Goal: Transaction & Acquisition: Register for event/course

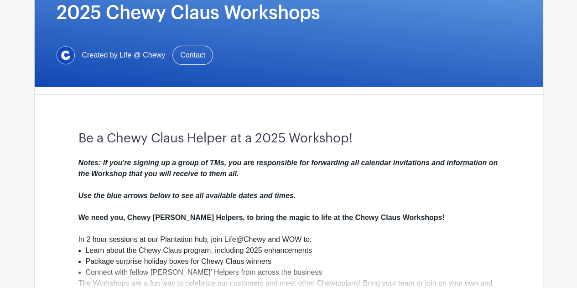
scroll to position [144, 0]
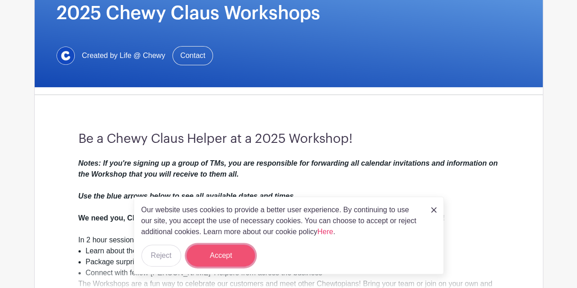
click at [228, 251] on button "Accept" at bounding box center [220, 255] width 68 height 22
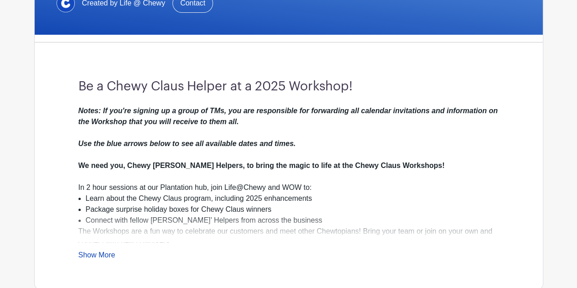
scroll to position [197, 0]
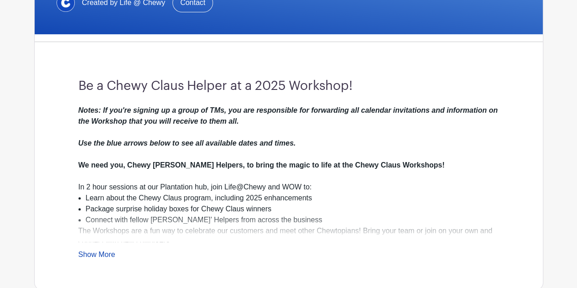
click at [90, 250] on link "Show More" at bounding box center [96, 255] width 37 height 11
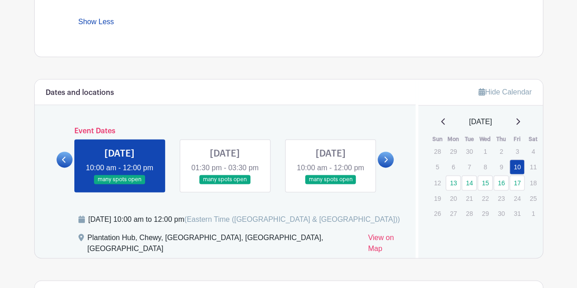
scroll to position [595, 0]
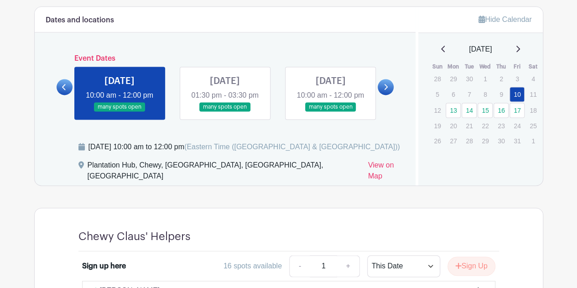
click at [119, 112] on link at bounding box center [119, 112] width 0 height 0
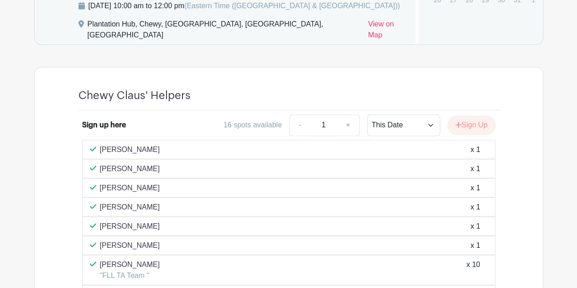
scroll to position [732, 0]
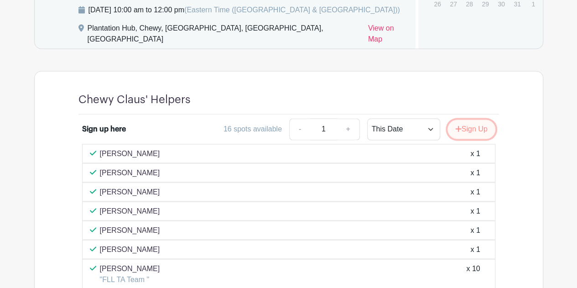
click at [464, 139] on button "Sign Up" at bounding box center [471, 128] width 48 height 19
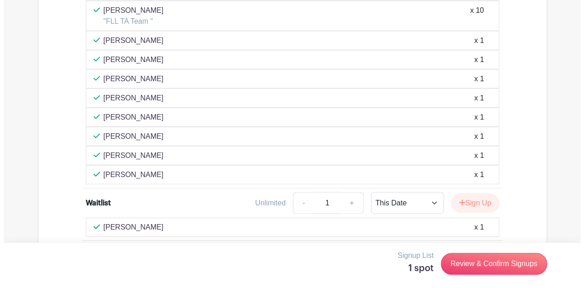
scroll to position [1028, 0]
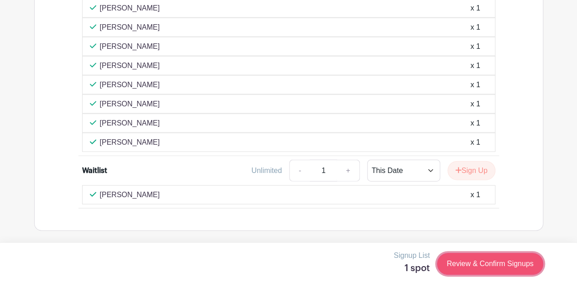
click at [502, 266] on link "Review & Confirm Signups" at bounding box center [490, 264] width 106 height 22
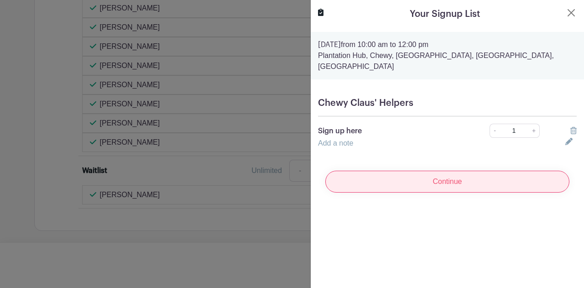
click at [429, 173] on input "Continue" at bounding box center [447, 182] width 244 height 22
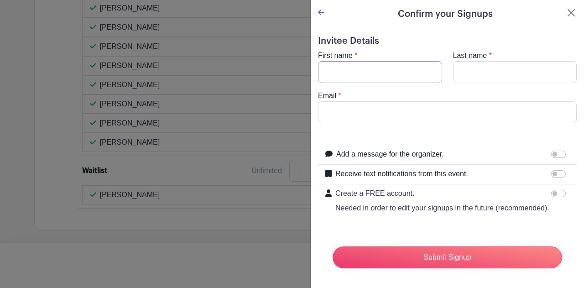
click at [374, 75] on input "First name" at bounding box center [380, 72] width 124 height 22
type input "isabela"
click at [466, 68] on input "Last name" at bounding box center [515, 72] width 124 height 22
type input "galarraga"
drag, startPoint x: 438, startPoint y: 104, endPoint x: 440, endPoint y: 112, distance: 7.8
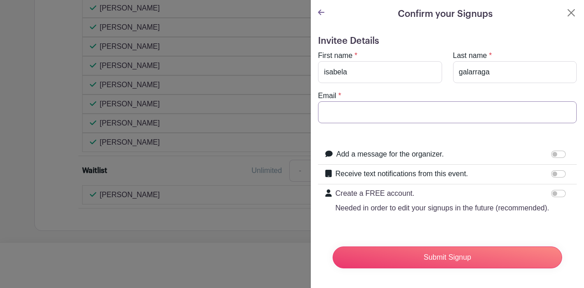
click at [439, 105] on input "Email" at bounding box center [447, 112] width 259 height 22
type input "igalarraga@chewy,com"
click at [332, 246] on input "Submit Signup" at bounding box center [446, 257] width 229 height 22
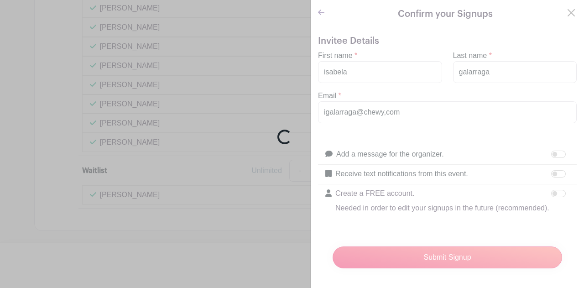
click at [407, 132] on div "Loading..." at bounding box center [292, 144] width 584 height 288
click at [372, 269] on div "Loading..." at bounding box center [292, 144] width 584 height 288
click at [386, 265] on div "Loading..." at bounding box center [292, 144] width 584 height 288
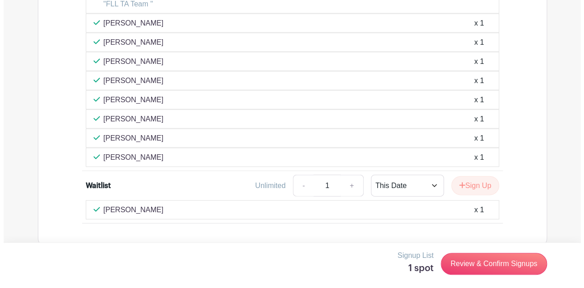
scroll to position [924, 0]
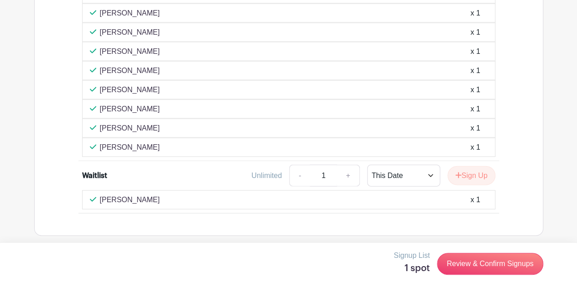
click at [96, 171] on div "Waitlist" at bounding box center [94, 175] width 25 height 11
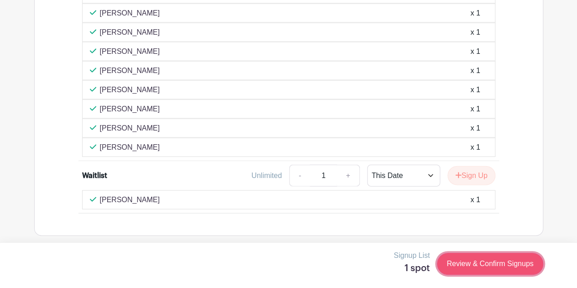
click at [468, 272] on link "Review & Confirm Signups" at bounding box center [490, 264] width 106 height 22
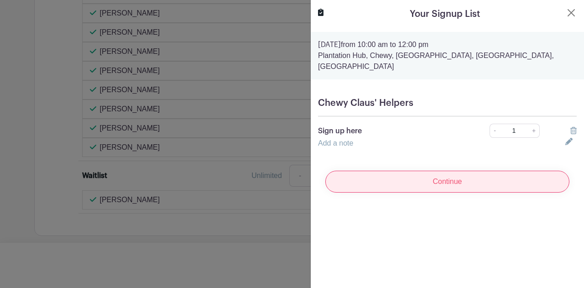
click at [471, 173] on input "Continue" at bounding box center [447, 182] width 244 height 22
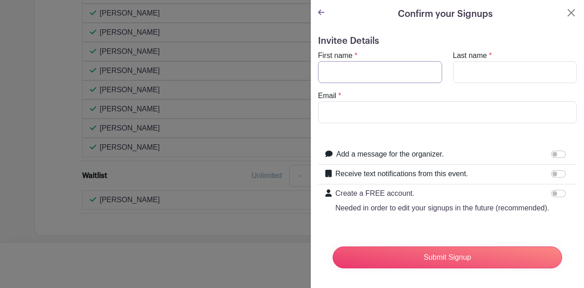
click at [386, 77] on input "First name" at bounding box center [380, 72] width 124 height 22
type input "isabela"
click at [462, 73] on input "Last name" at bounding box center [515, 72] width 124 height 22
type input "galarraga"
click at [383, 114] on input "Email" at bounding box center [447, 112] width 259 height 22
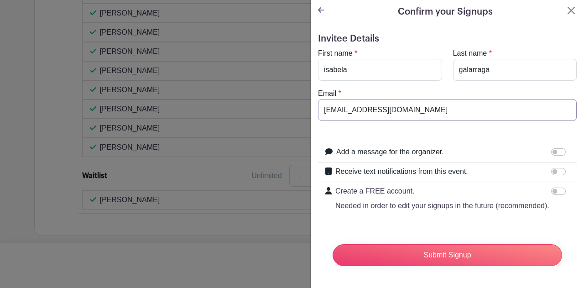
scroll to position [18, 0]
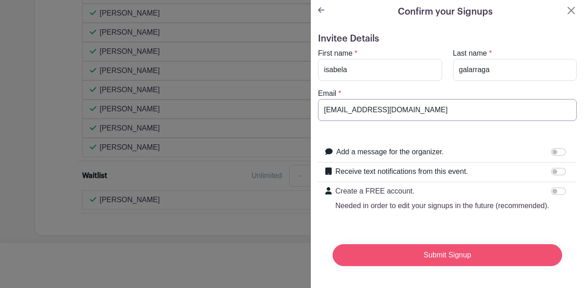
type input "[EMAIL_ADDRESS][DOMAIN_NAME]"
click at [449, 245] on input "Submit Signup" at bounding box center [446, 255] width 229 height 22
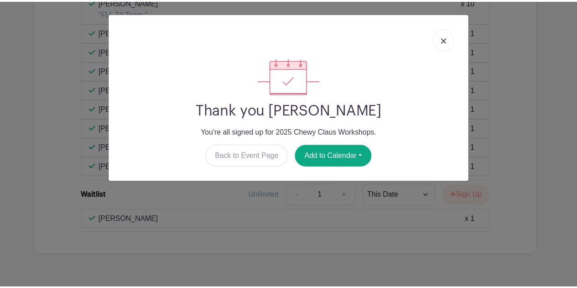
scroll to position [942, 0]
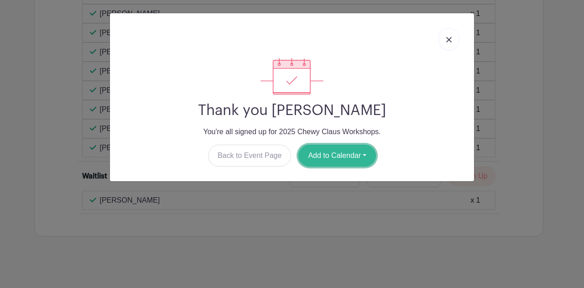
click at [332, 155] on button "Add to Calendar" at bounding box center [337, 156] width 78 height 22
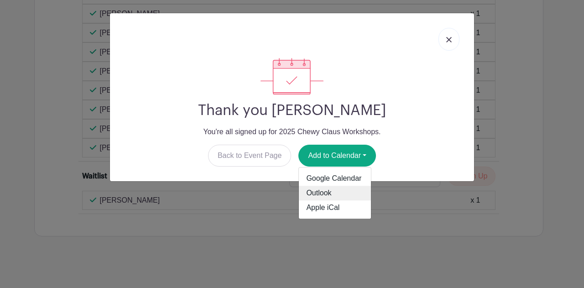
click at [333, 192] on link "Outlook" at bounding box center [335, 193] width 72 height 15
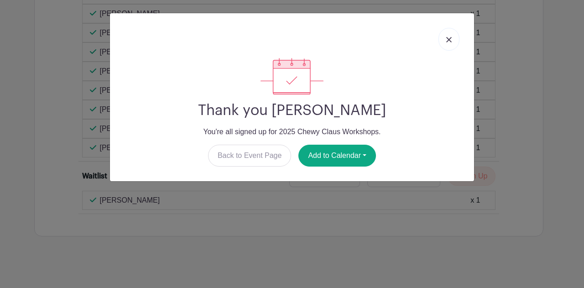
click at [449, 40] on img at bounding box center [448, 39] width 5 height 5
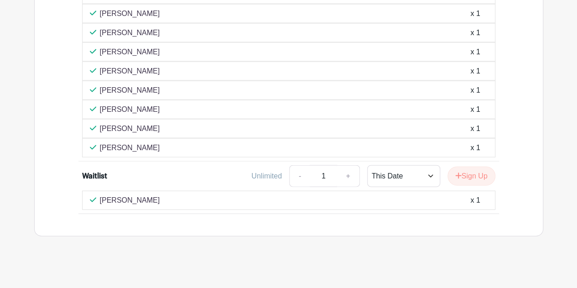
click at [335, 195] on div "[PERSON_NAME] x 1" at bounding box center [289, 200] width 398 height 11
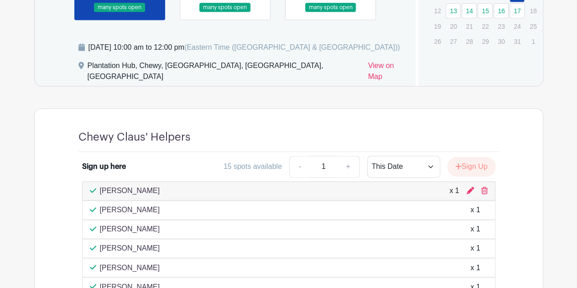
scroll to position [601, 0]
click at [460, 168] on button "Sign Up" at bounding box center [471, 166] width 48 height 19
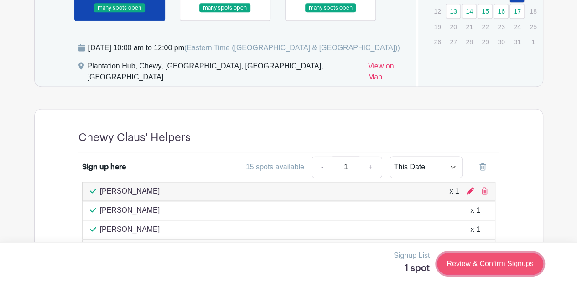
click at [473, 257] on link "Review & Confirm Signups" at bounding box center [490, 264] width 106 height 22
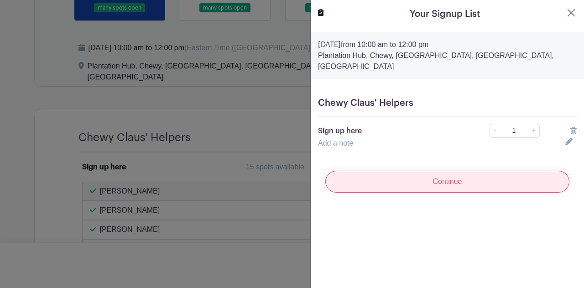
click at [468, 177] on input "Continue" at bounding box center [447, 182] width 244 height 22
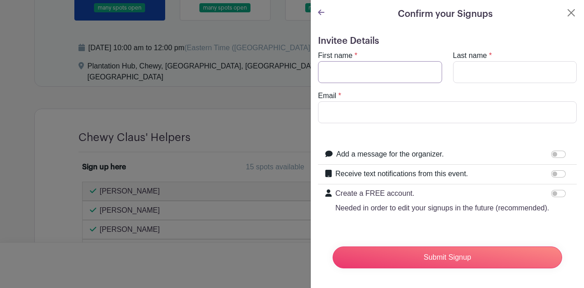
click at [381, 68] on input "First name" at bounding box center [380, 72] width 124 height 22
type input "[PERSON_NAME]"
click at [476, 68] on input "Last name" at bounding box center [515, 72] width 124 height 22
type input "[PERSON_NAME]"
click at [361, 117] on input "Email" at bounding box center [447, 112] width 259 height 22
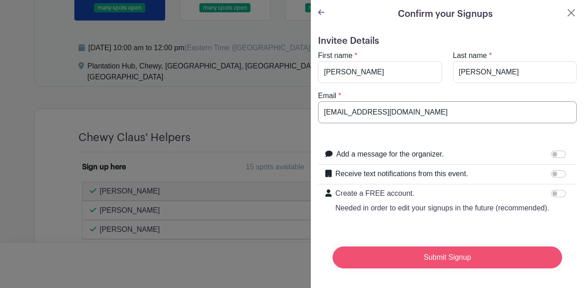
type input "[EMAIL_ADDRESS][DOMAIN_NAME]"
click at [447, 264] on input "Submit Signup" at bounding box center [446, 257] width 229 height 22
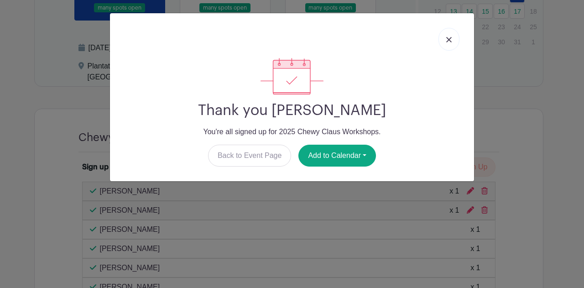
click at [451, 40] on img at bounding box center [448, 39] width 5 height 5
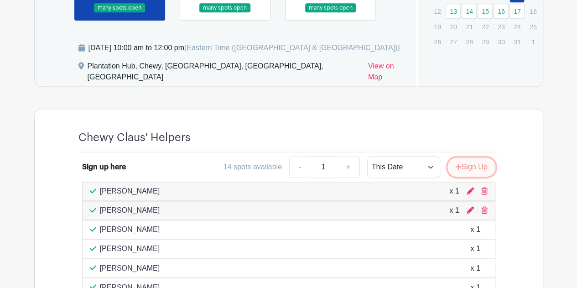
click at [471, 170] on button "Sign Up" at bounding box center [471, 166] width 48 height 19
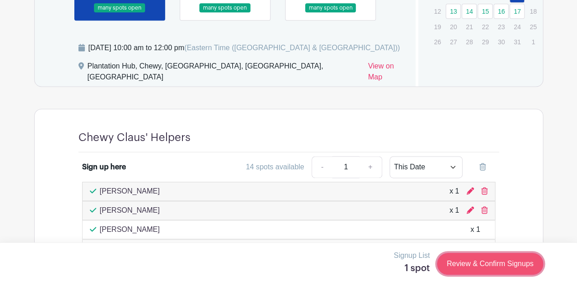
click at [462, 268] on link "Review & Confirm Signups" at bounding box center [490, 264] width 106 height 22
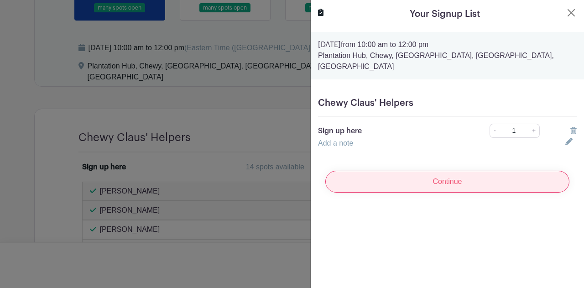
click at [416, 176] on input "Continue" at bounding box center [447, 182] width 244 height 22
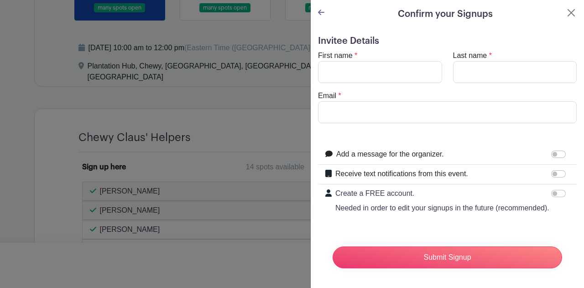
click at [357, 60] on div "First name *" at bounding box center [379, 66] width 135 height 33
click at [365, 71] on input "First name" at bounding box center [380, 72] width 124 height 22
click at [366, 71] on input "[PERSON_NAME]" at bounding box center [380, 72] width 124 height 22
drag, startPoint x: 366, startPoint y: 71, endPoint x: 304, endPoint y: 86, distance: 64.2
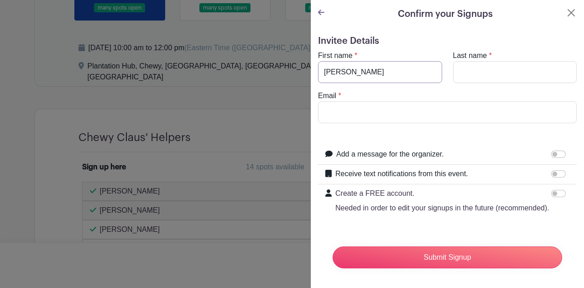
paste input "ua Titherage"
drag, startPoint x: 382, startPoint y: 72, endPoint x: 351, endPoint y: 73, distance: 31.0
click at [351, 73] on input "[PERSON_NAME]" at bounding box center [380, 72] width 124 height 22
type input "[PERSON_NAME]"
click at [506, 58] on div "Last name *" at bounding box center [514, 66] width 135 height 33
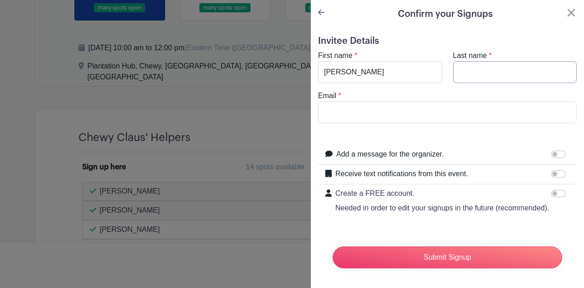
click at [502, 67] on input "Last name" at bounding box center [515, 72] width 124 height 22
paste input "Titherage"
type input "Titherage"
click at [388, 72] on input "[PERSON_NAME]" at bounding box center [380, 72] width 124 height 22
type input "[PERSON_NAME]"
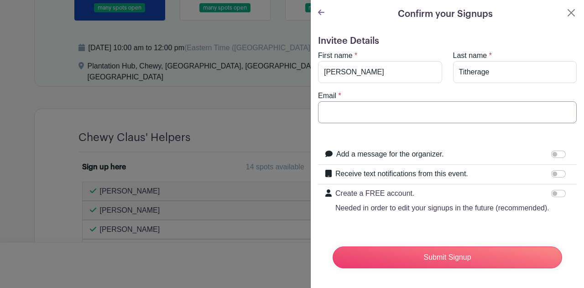
click at [331, 114] on input "Email" at bounding box center [447, 112] width 259 height 22
paste input "Titherage"
click at [329, 114] on input "jTitherage" at bounding box center [447, 112] width 259 height 22
click at [355, 114] on input "jtitherage" at bounding box center [447, 112] width 259 height 22
type input "[EMAIL_ADDRESS][DOMAIN_NAME]"
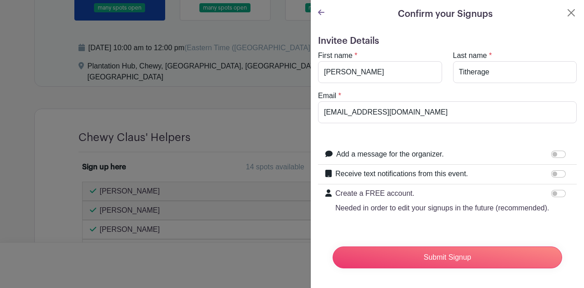
click at [463, 250] on div "Submit Signup" at bounding box center [447, 257] width 244 height 36
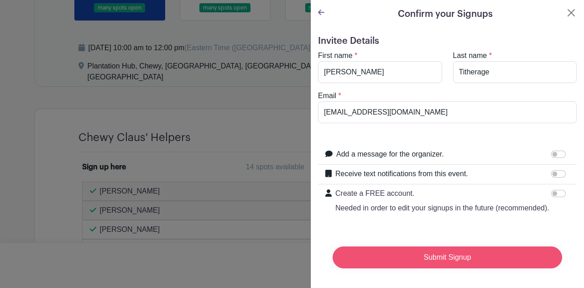
click at [473, 264] on input "Submit Signup" at bounding box center [446, 257] width 229 height 22
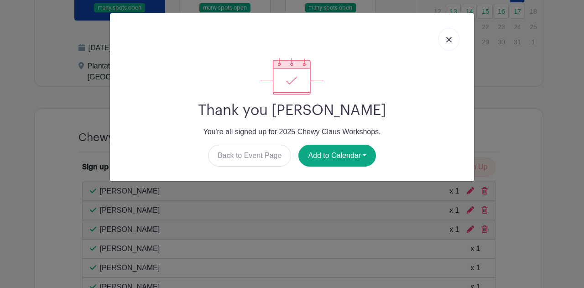
click at [447, 37] on img at bounding box center [448, 39] width 5 height 5
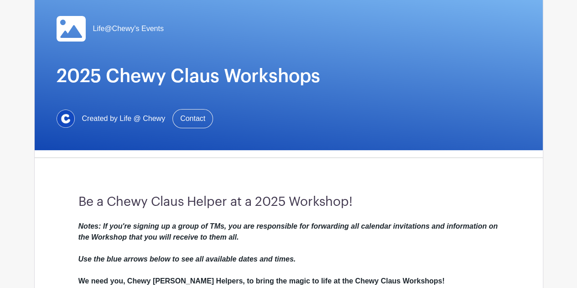
scroll to position [0, 0]
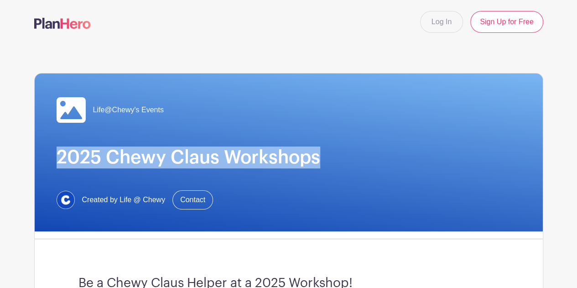
drag, startPoint x: 321, startPoint y: 158, endPoint x: 57, endPoint y: 142, distance: 264.9
click at [57, 142] on div "Life@Chewy's Events [STREET_ADDRESS] Workshops Created by Life @ Chewy Contact" at bounding box center [289, 152] width 508 height 158
copy h1 "2025 Chewy Claus Workshops"
